Goal: Navigation & Orientation: Find specific page/section

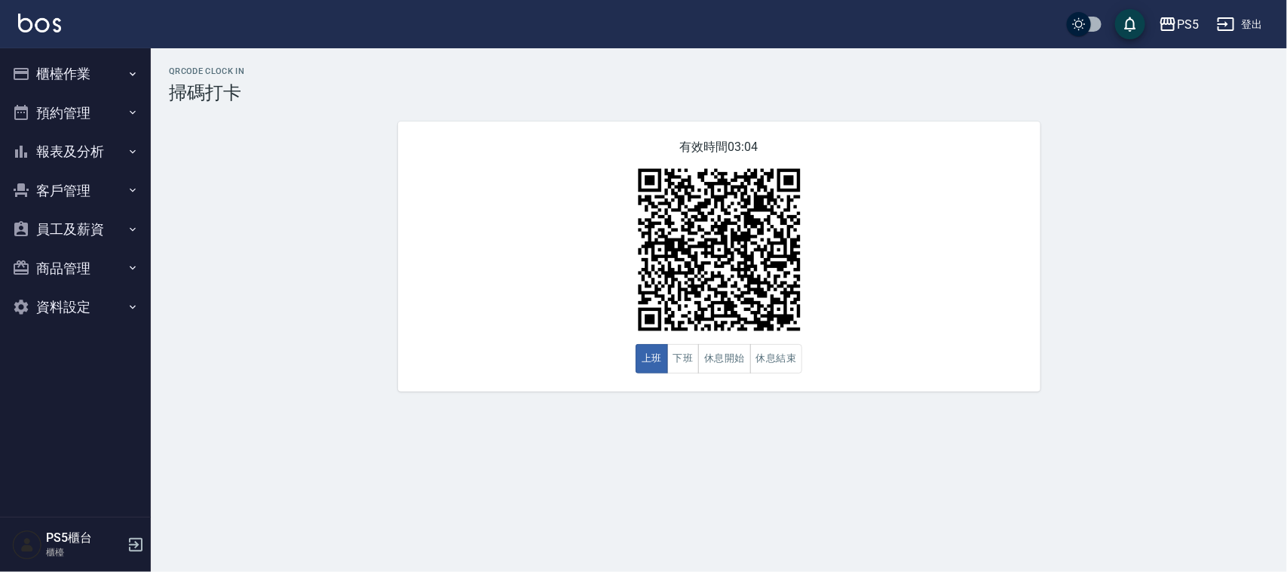
click at [78, 72] on button "櫃檯作業" at bounding box center [75, 73] width 139 height 39
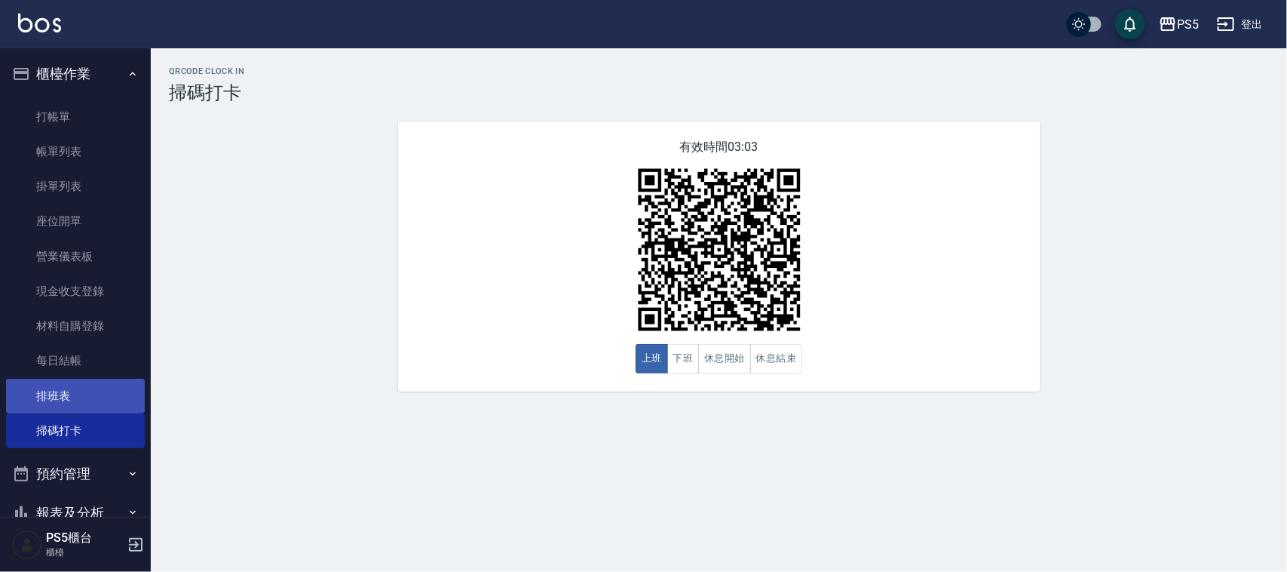
click at [75, 407] on link "排班表" at bounding box center [75, 396] width 139 height 35
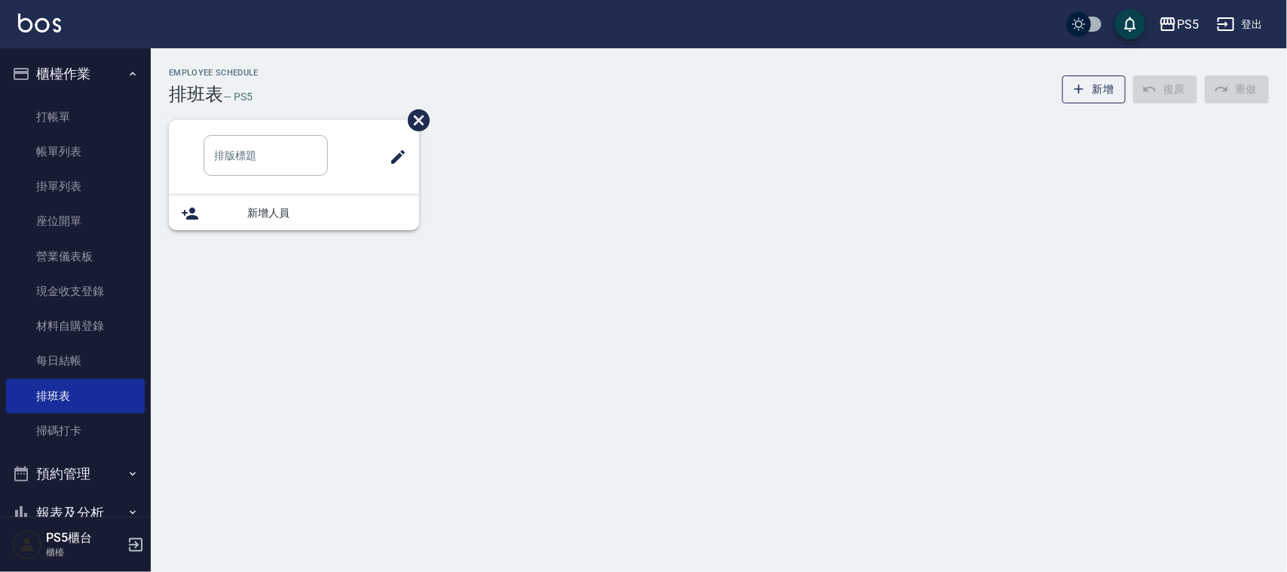
type input "洗髮"
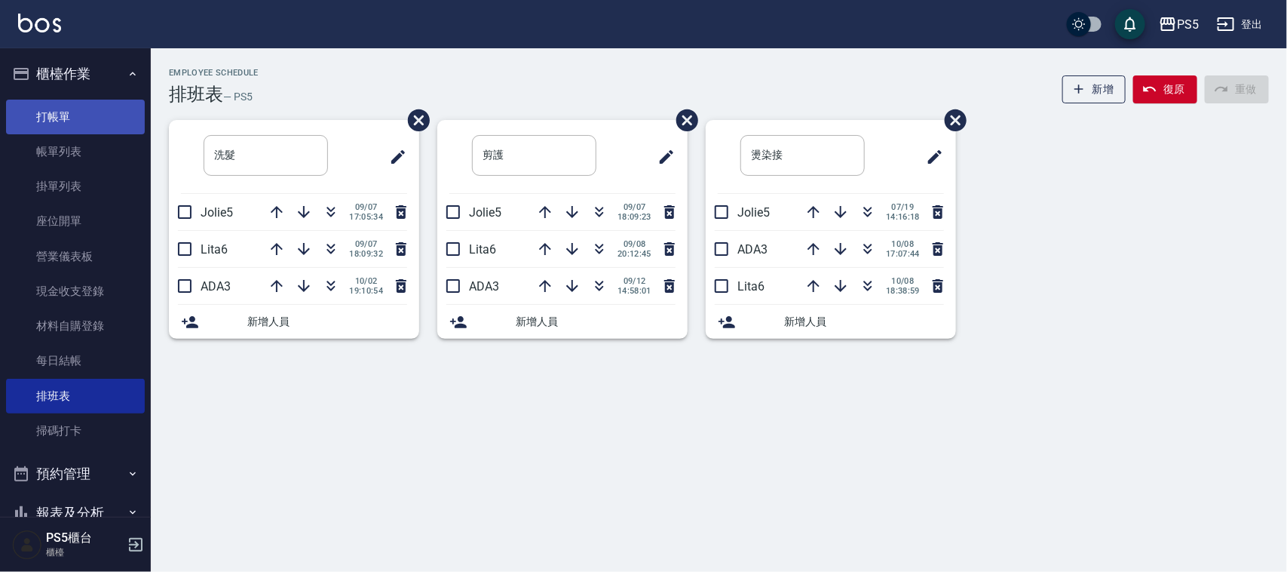
click at [36, 110] on link "打帳單" at bounding box center [75, 117] width 139 height 35
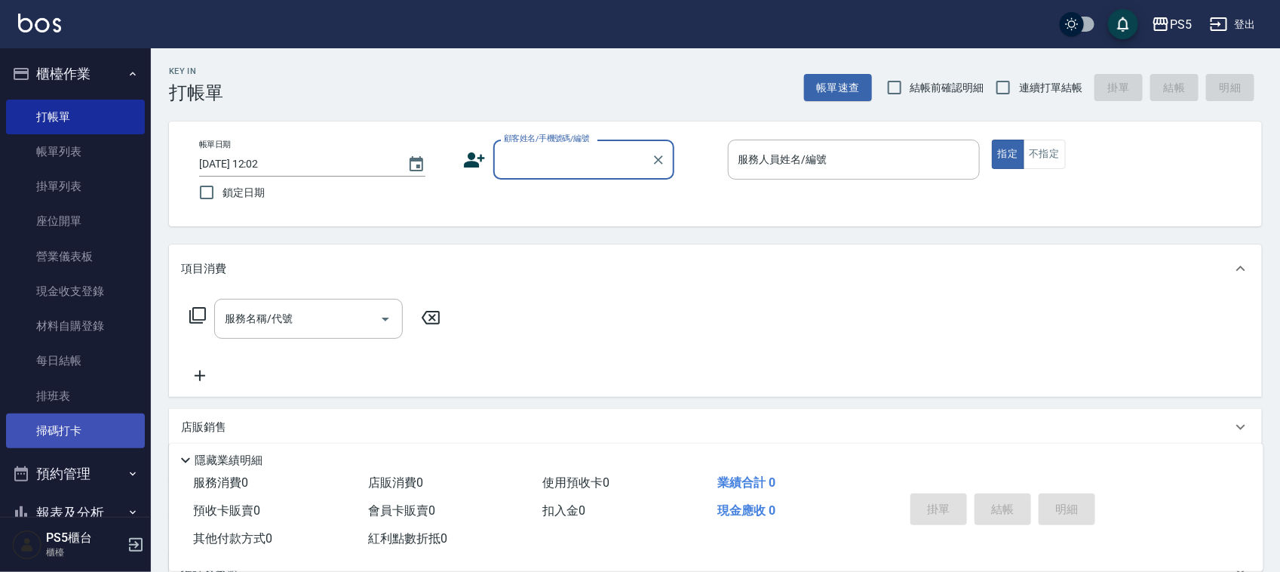
click at [54, 428] on link "掃碼打卡" at bounding box center [75, 430] width 139 height 35
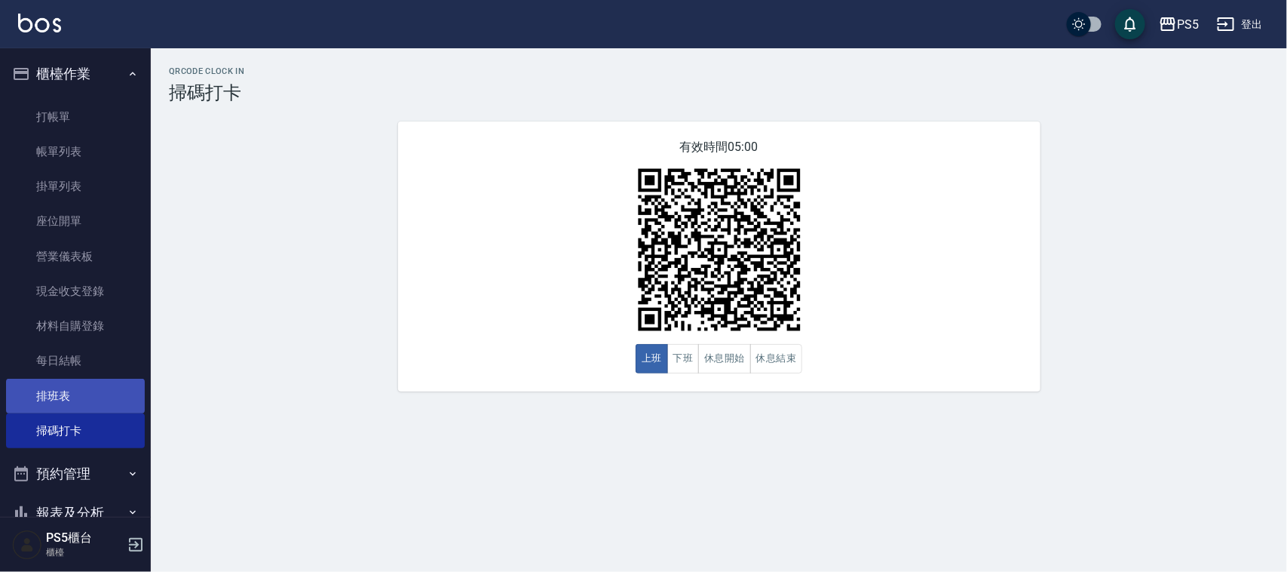
click at [60, 398] on link "排班表" at bounding box center [75, 396] width 139 height 35
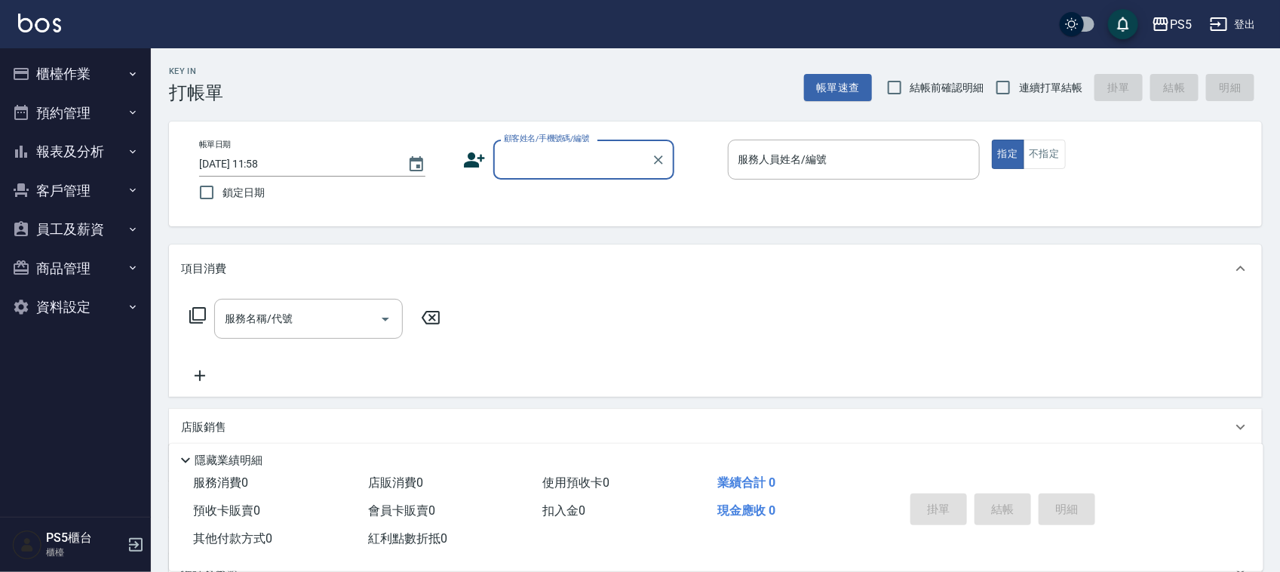
click at [99, 69] on button "櫃檯作業" at bounding box center [75, 73] width 139 height 39
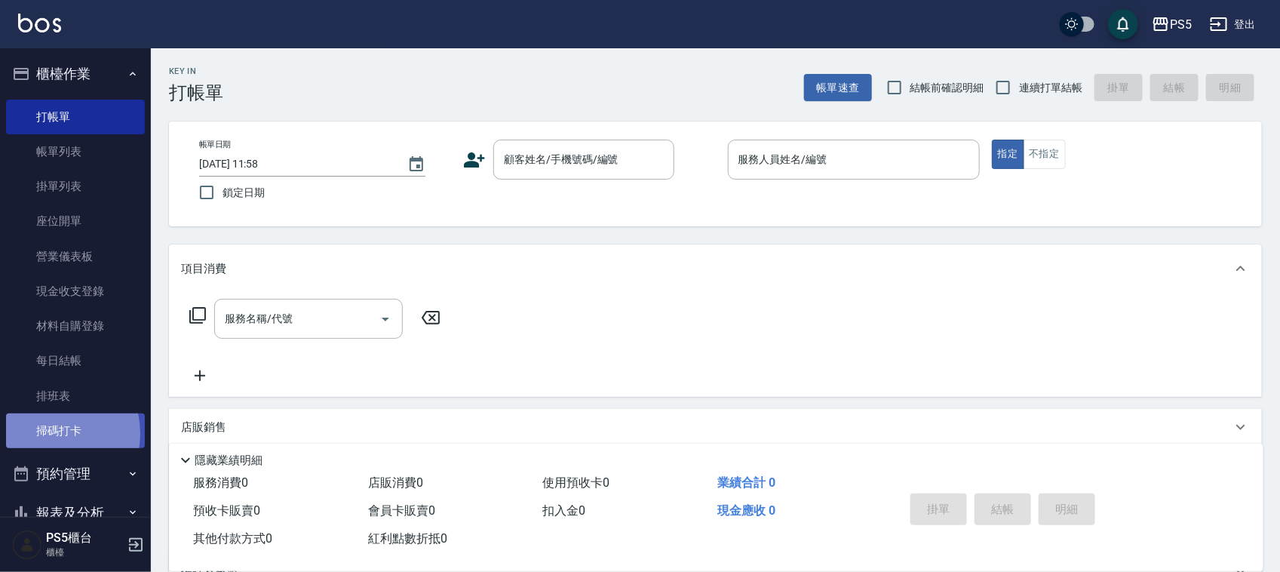
click at [51, 434] on link "掃碼打卡" at bounding box center [75, 430] width 139 height 35
